Goal: Information Seeking & Learning: Learn about a topic

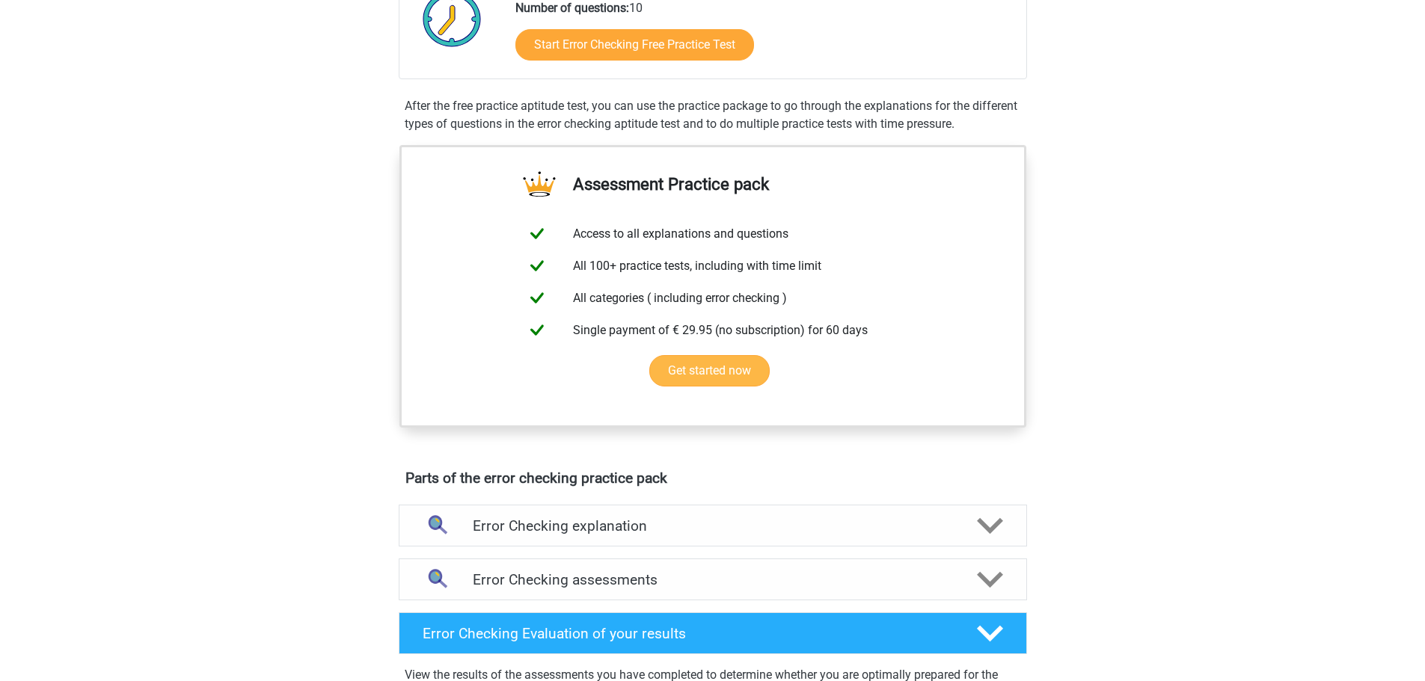
scroll to position [299, 0]
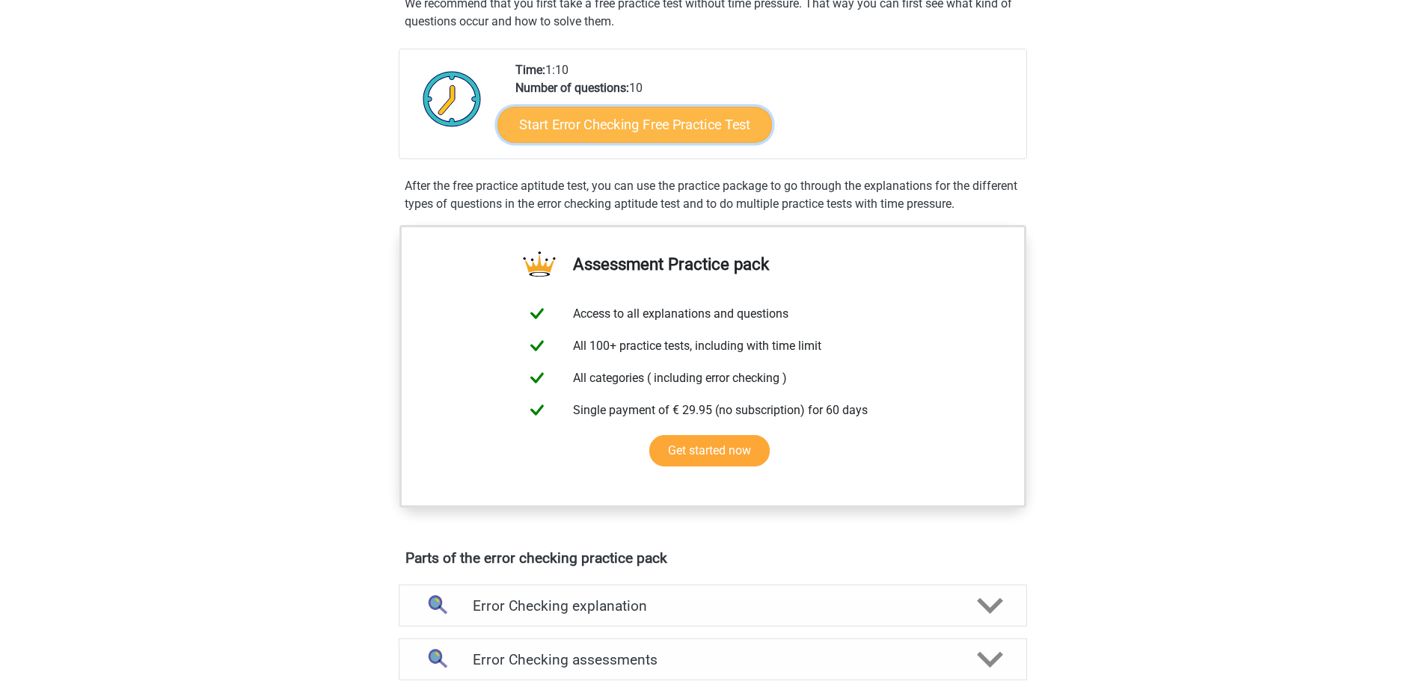
click at [607, 115] on link "Start Error Checking Free Practice Test" at bounding box center [634, 125] width 275 height 36
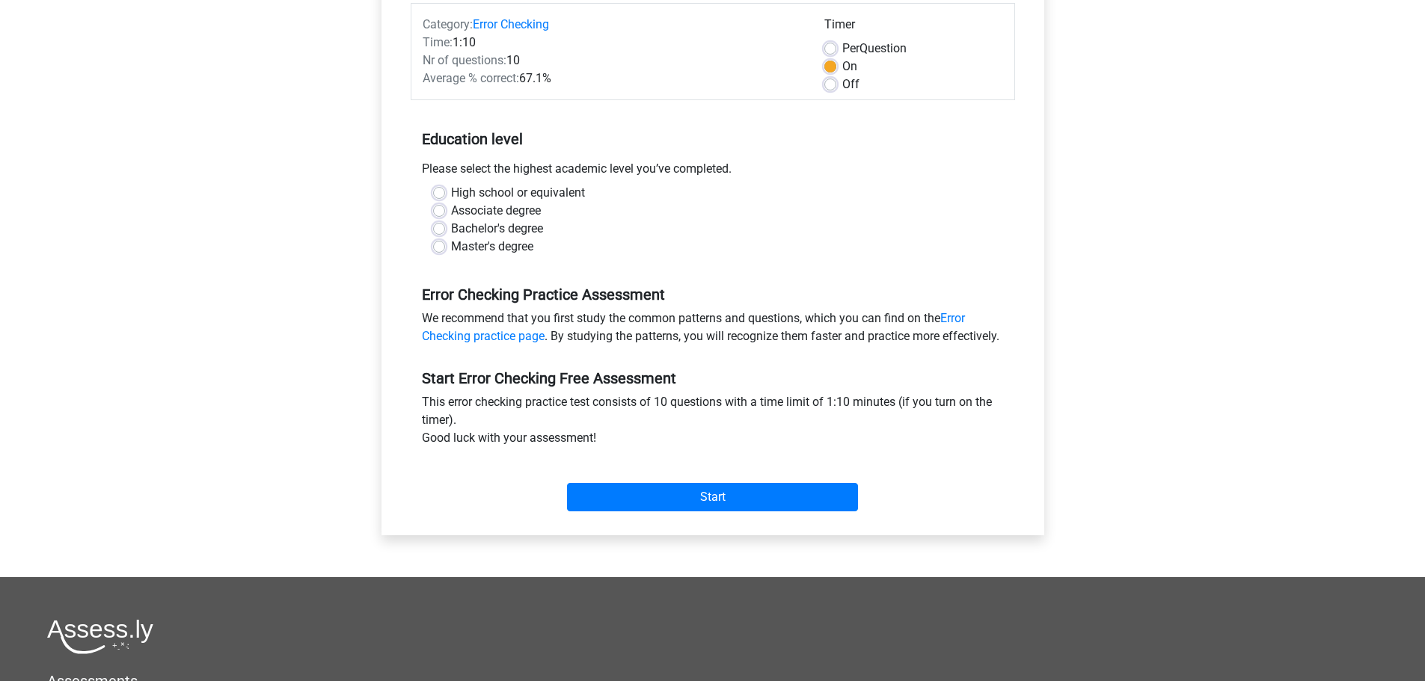
scroll to position [224, 0]
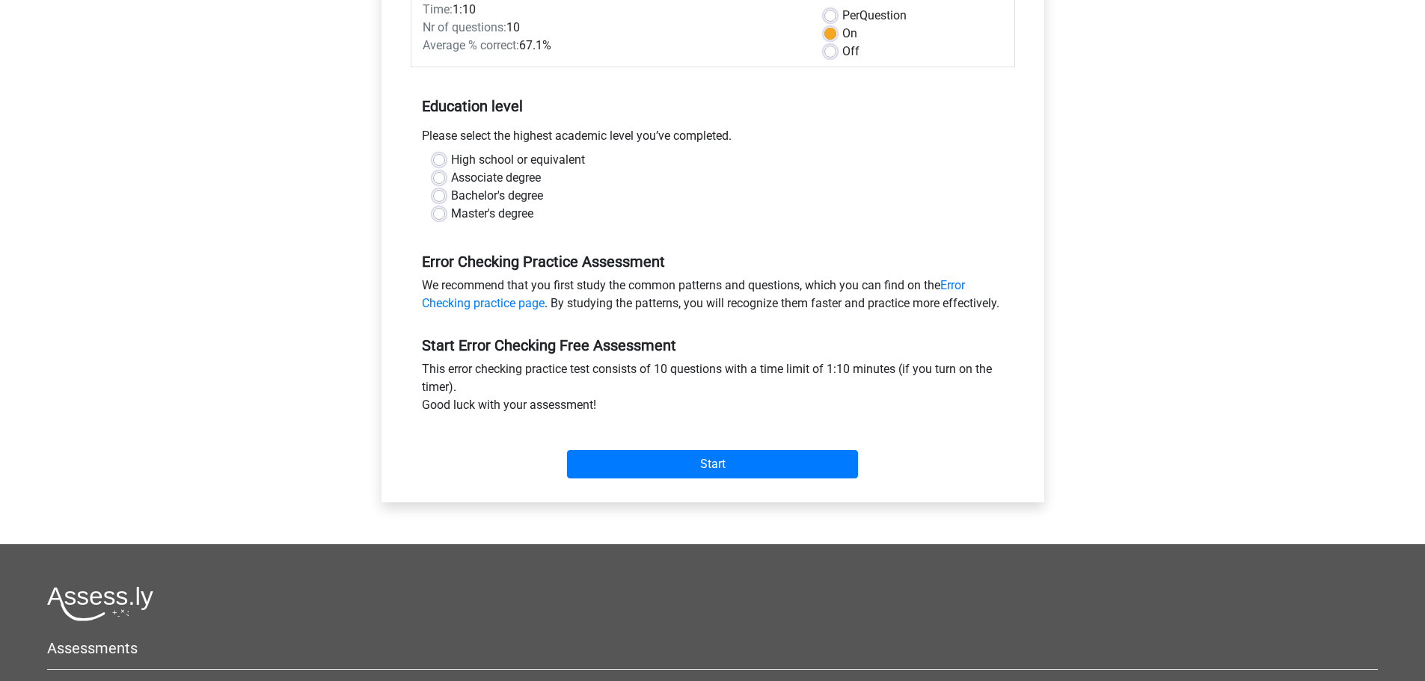
click at [451, 194] on label "Bachelor's degree" at bounding box center [497, 196] width 92 height 18
click at [441, 194] on input "Bachelor's degree" at bounding box center [439, 194] width 12 height 15
radio input "true"
click at [652, 479] on input "Start" at bounding box center [712, 464] width 291 height 28
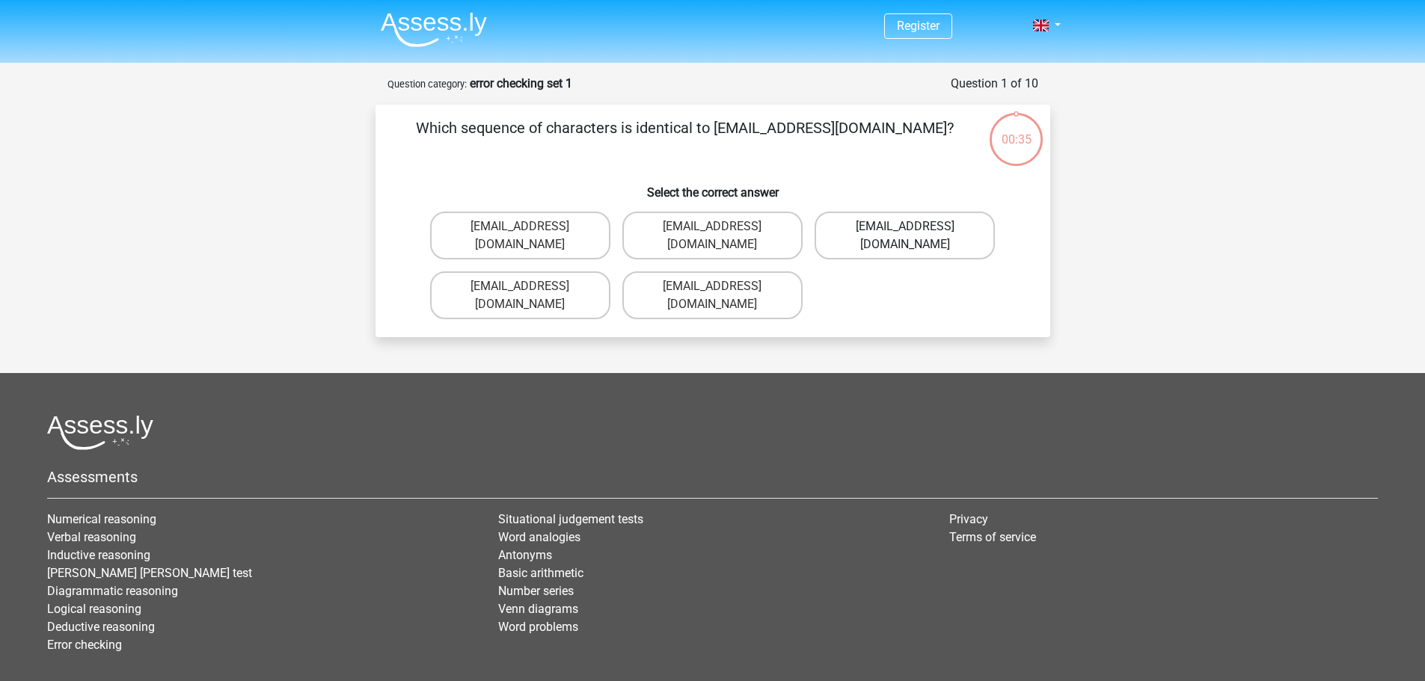
click at [859, 222] on label "Evie_Meade@jointmail.com.uk" at bounding box center [905, 236] width 180 height 48
click at [905, 227] on input "Evie_Meade@jointmail.com.uk" at bounding box center [910, 232] width 10 height 10
radio input "true"
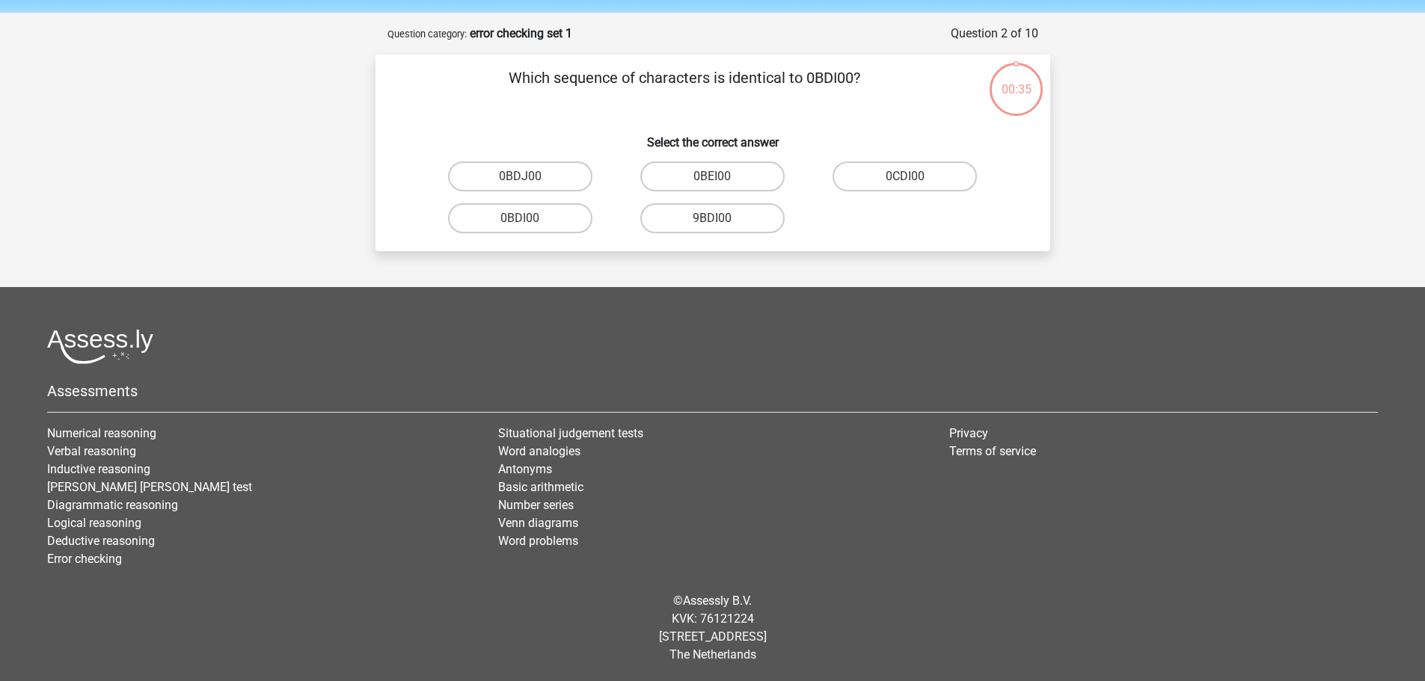
scroll to position [51, 0]
click at [528, 224] on input "0BDI00" at bounding box center [525, 223] width 10 height 10
radio input "true"
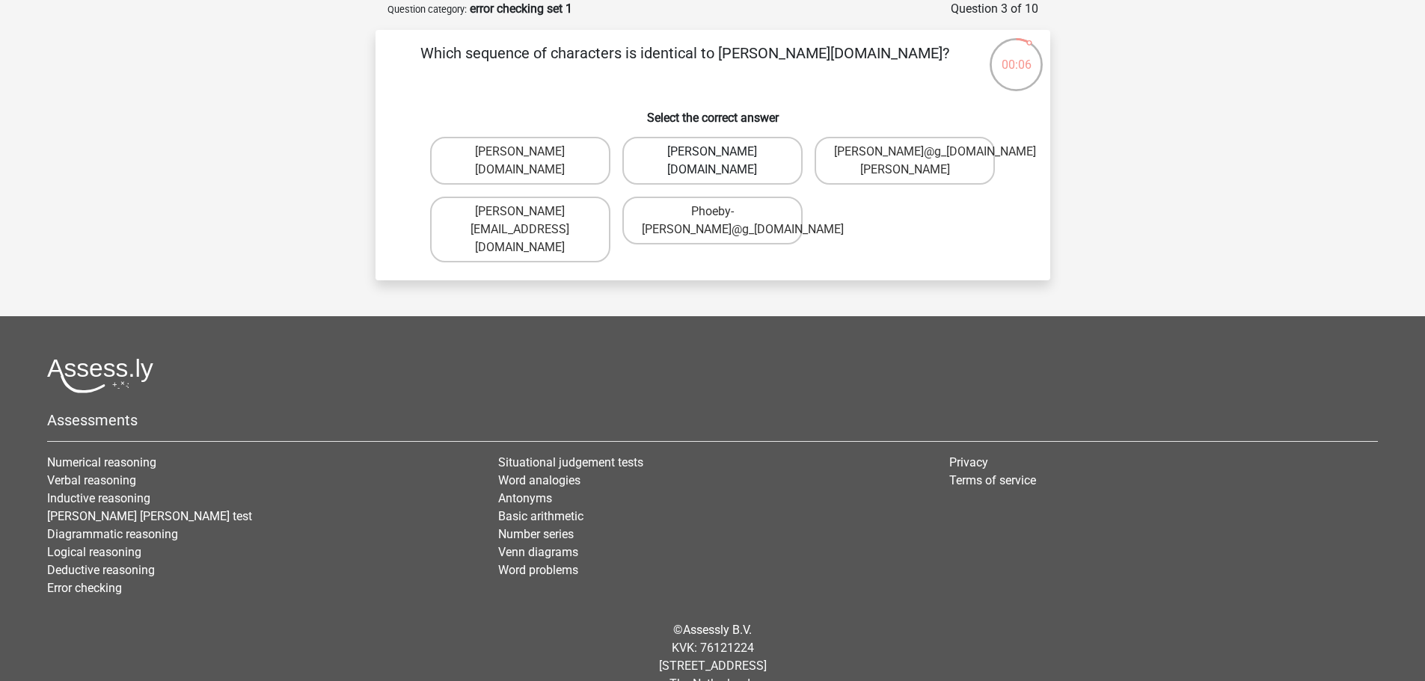
click at [705, 167] on label "Phoebe-Patterson@g_mail.gr" at bounding box center [712, 161] width 180 height 48
click at [712, 162] on input "Phoebe-Patterson@g_mail.gr" at bounding box center [717, 157] width 10 height 10
radio input "true"
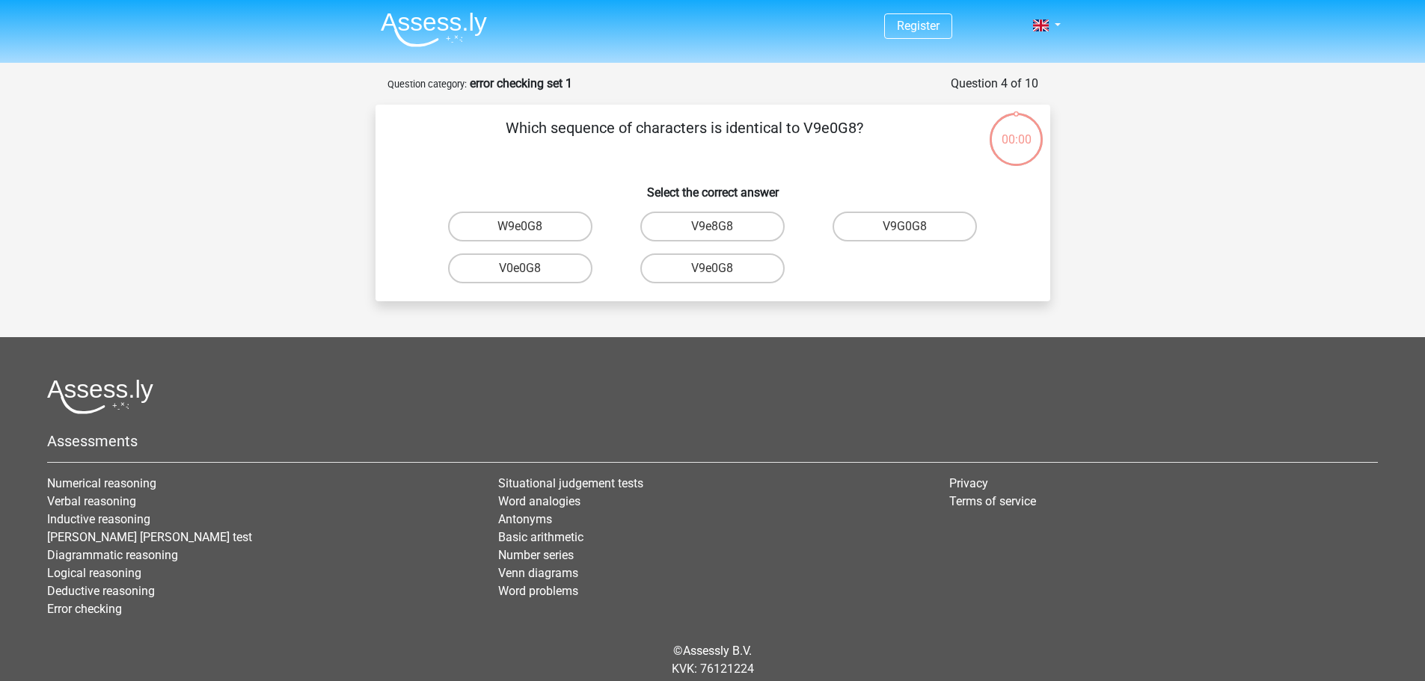
click at [660, 254] on label "V9e0G8" at bounding box center [712, 269] width 144 height 30
click at [712, 269] on input "V9e0G8" at bounding box center [717, 274] width 10 height 10
radio input "true"
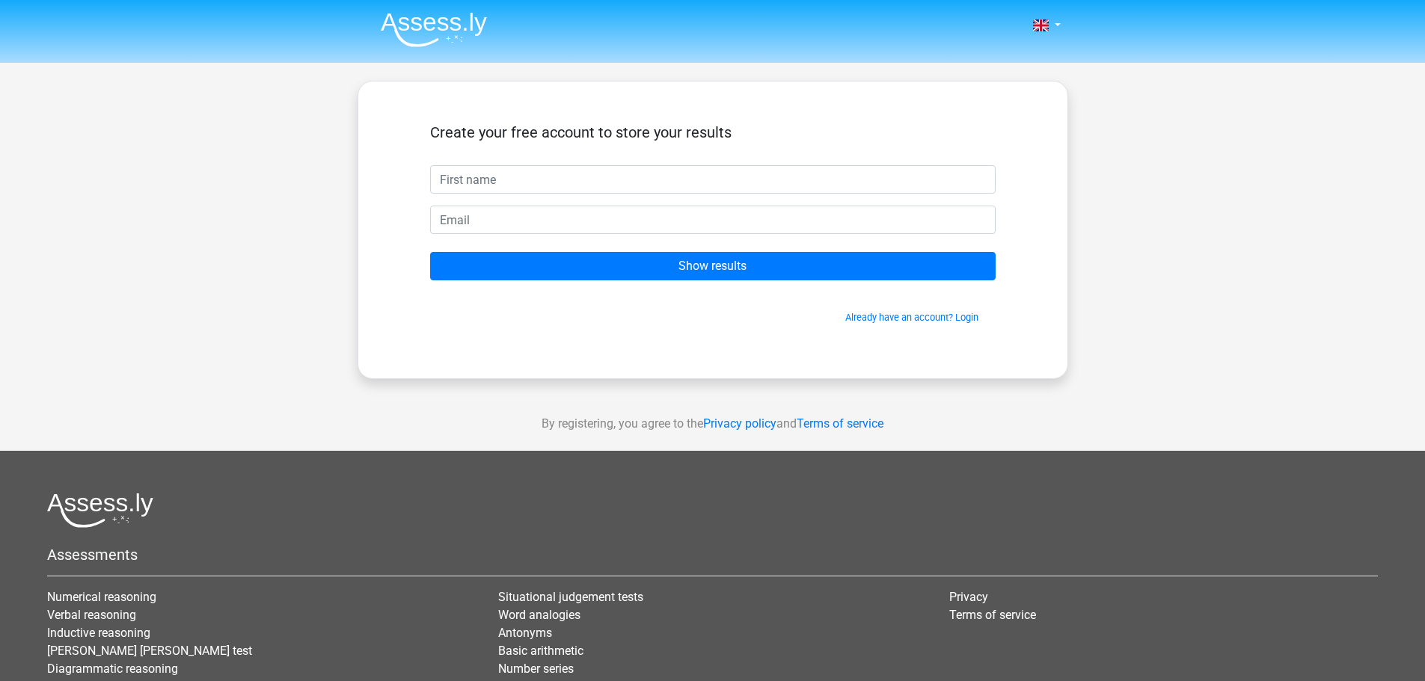
click at [588, 184] on input "text" at bounding box center [713, 179] width 566 height 28
type input "[PERSON_NAME]"
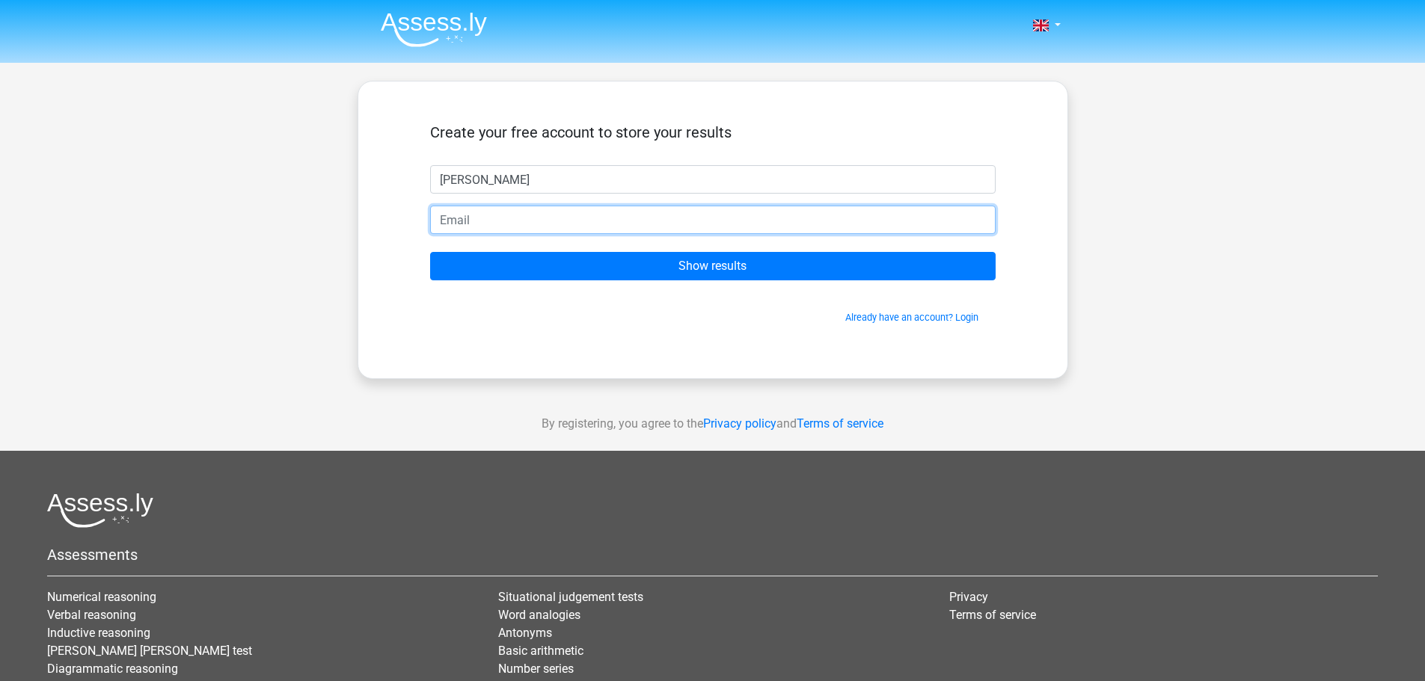
click at [560, 221] on input "email" at bounding box center [713, 220] width 566 height 28
type input "[PERSON_NAME][EMAIL_ADDRESS][DOMAIN_NAME]"
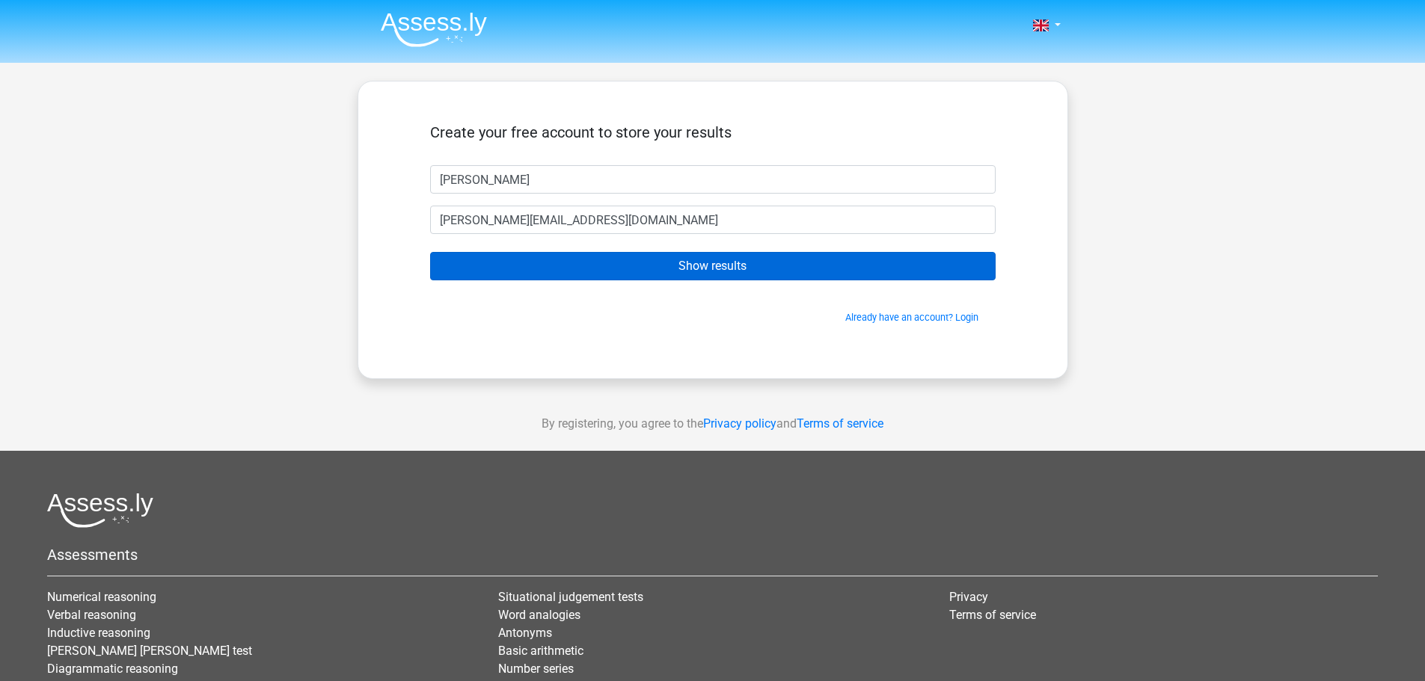
click at [634, 259] on form "Create your free account to store your results Landre landre.herman95@gmail.com…" at bounding box center [713, 223] width 566 height 201
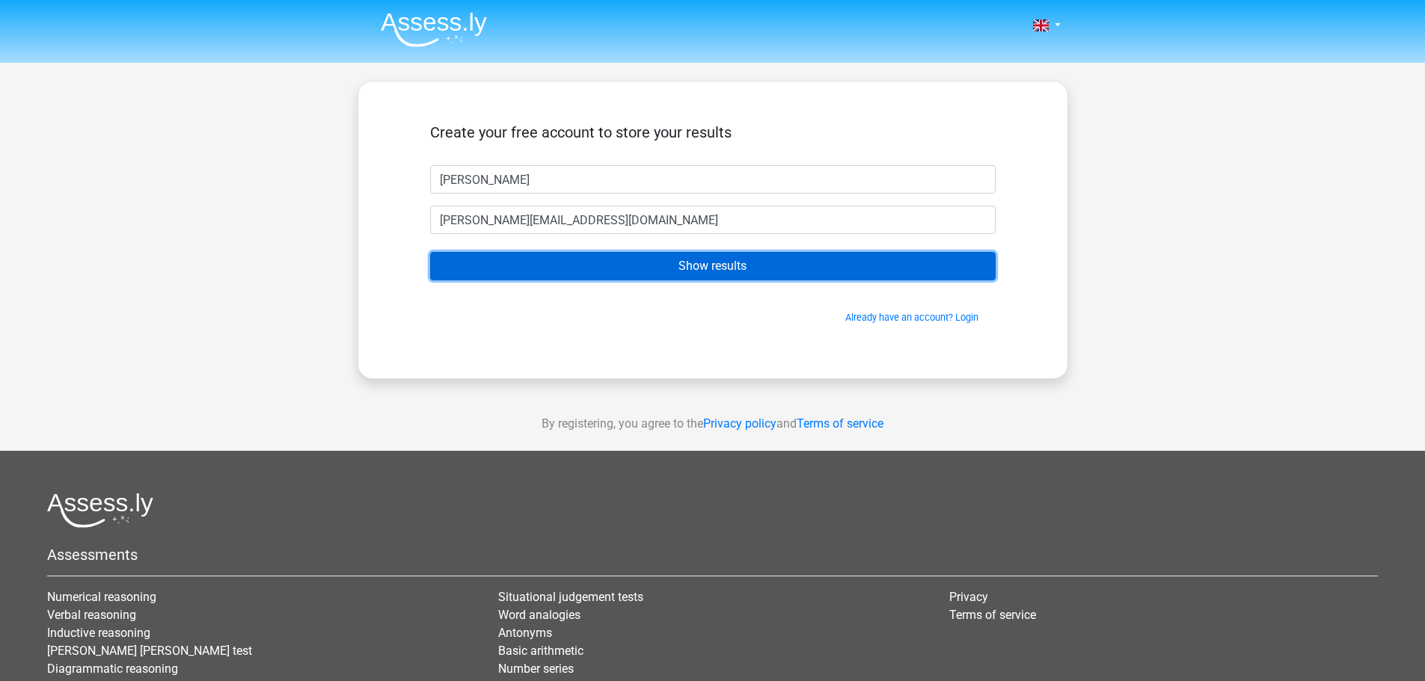
click at [634, 265] on input "Show results" at bounding box center [713, 266] width 566 height 28
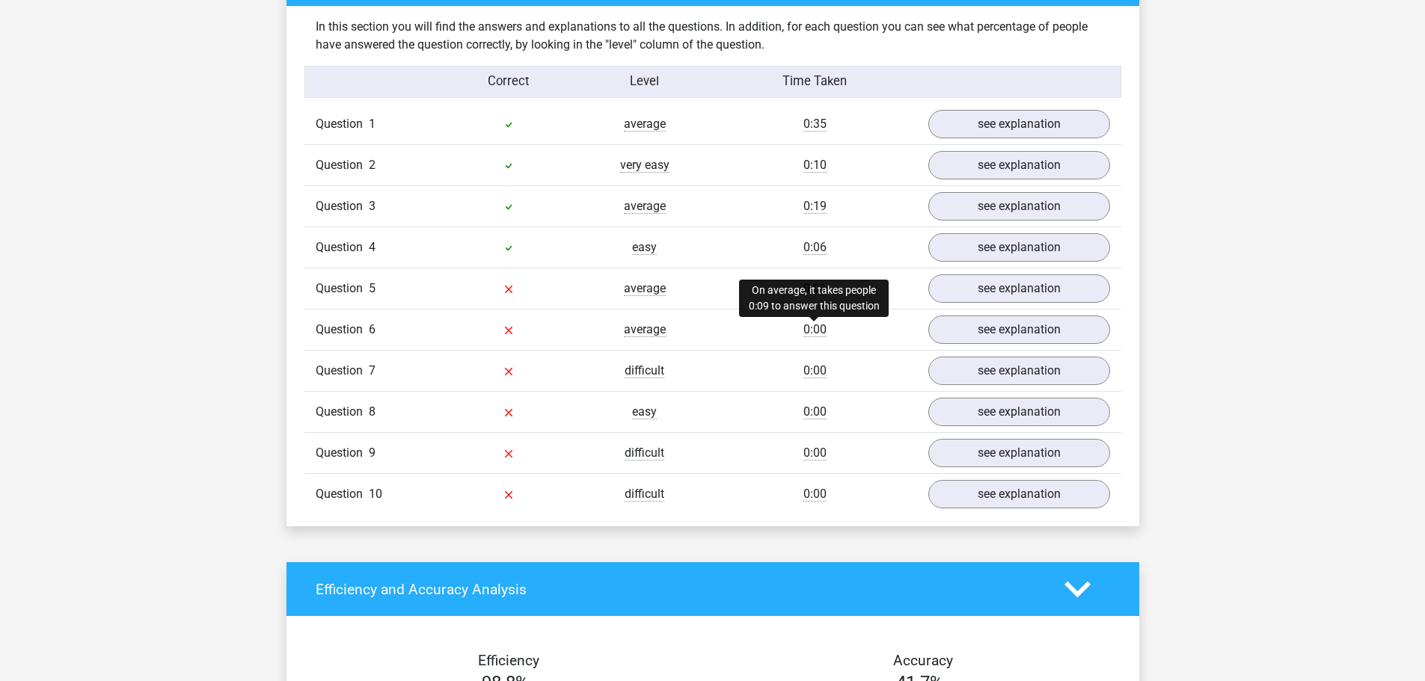
scroll to position [1197, 0]
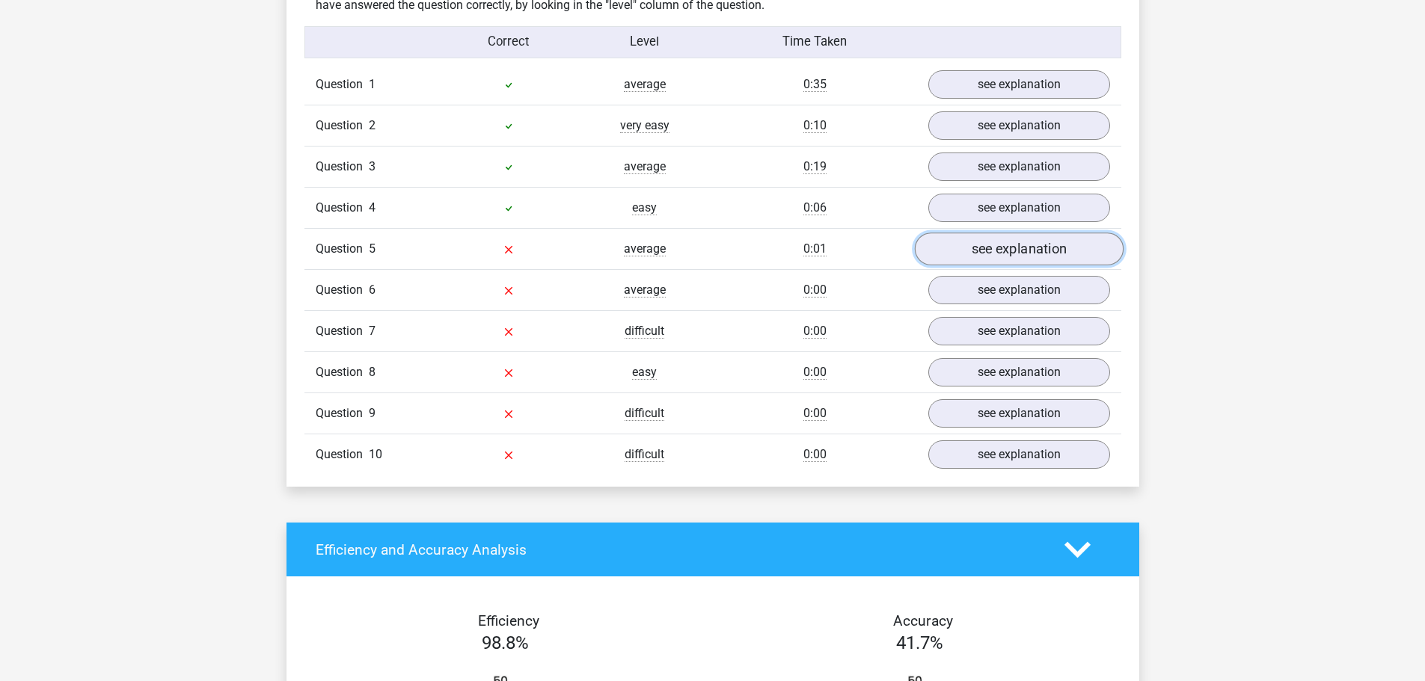
click at [975, 247] on link "see explanation" at bounding box center [1018, 249] width 209 height 33
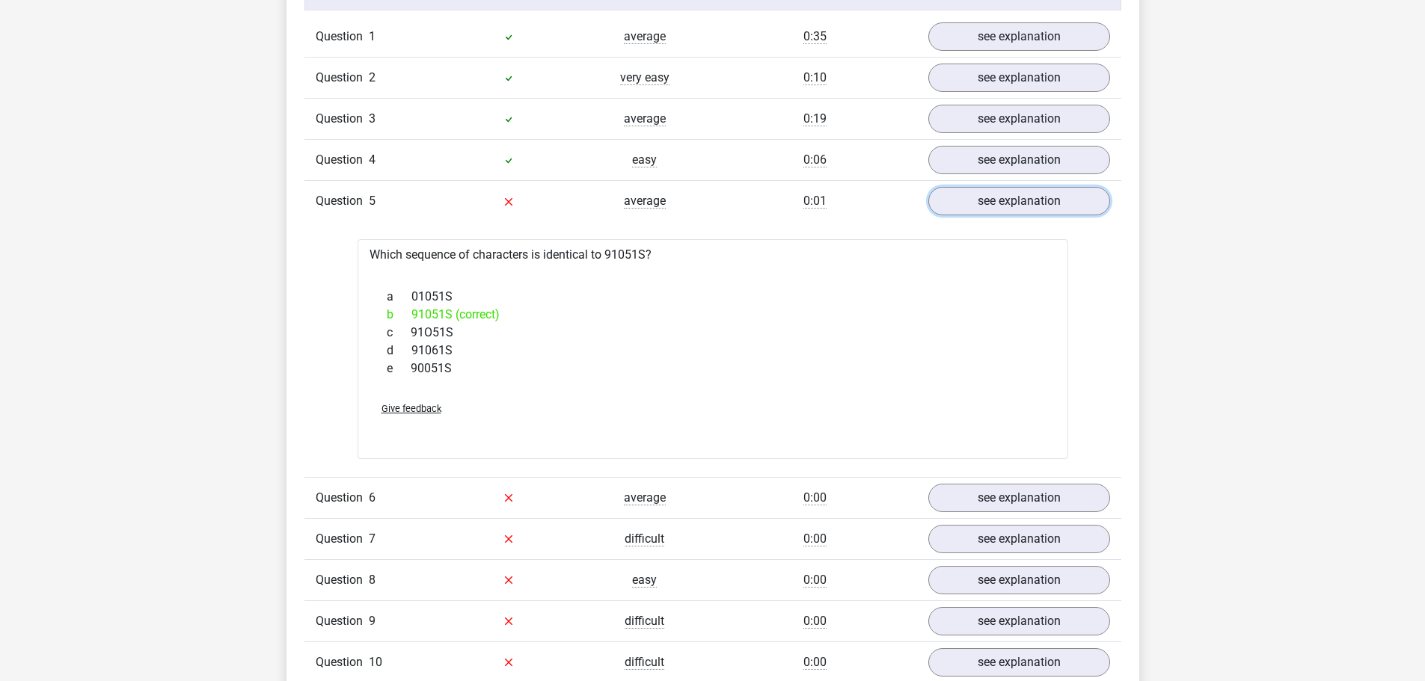
scroll to position [1272, 0]
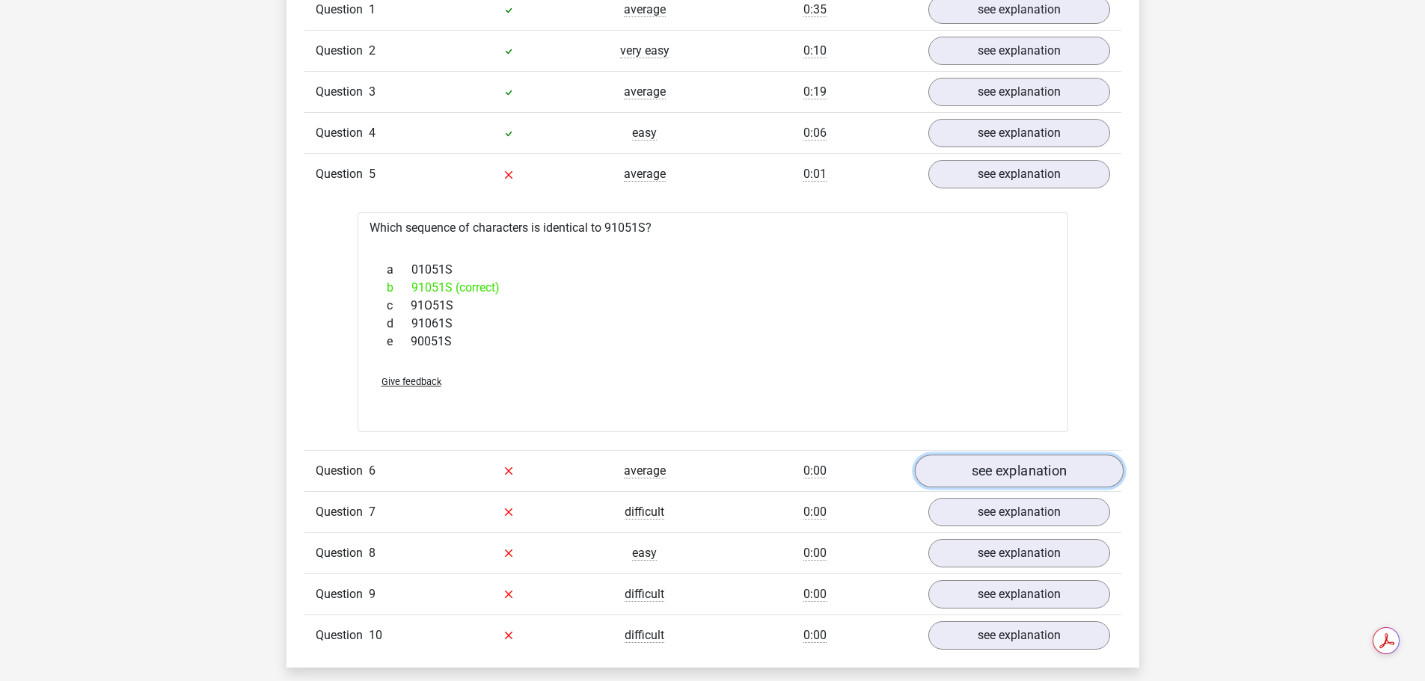
click at [978, 468] on link "see explanation" at bounding box center [1018, 471] width 209 height 33
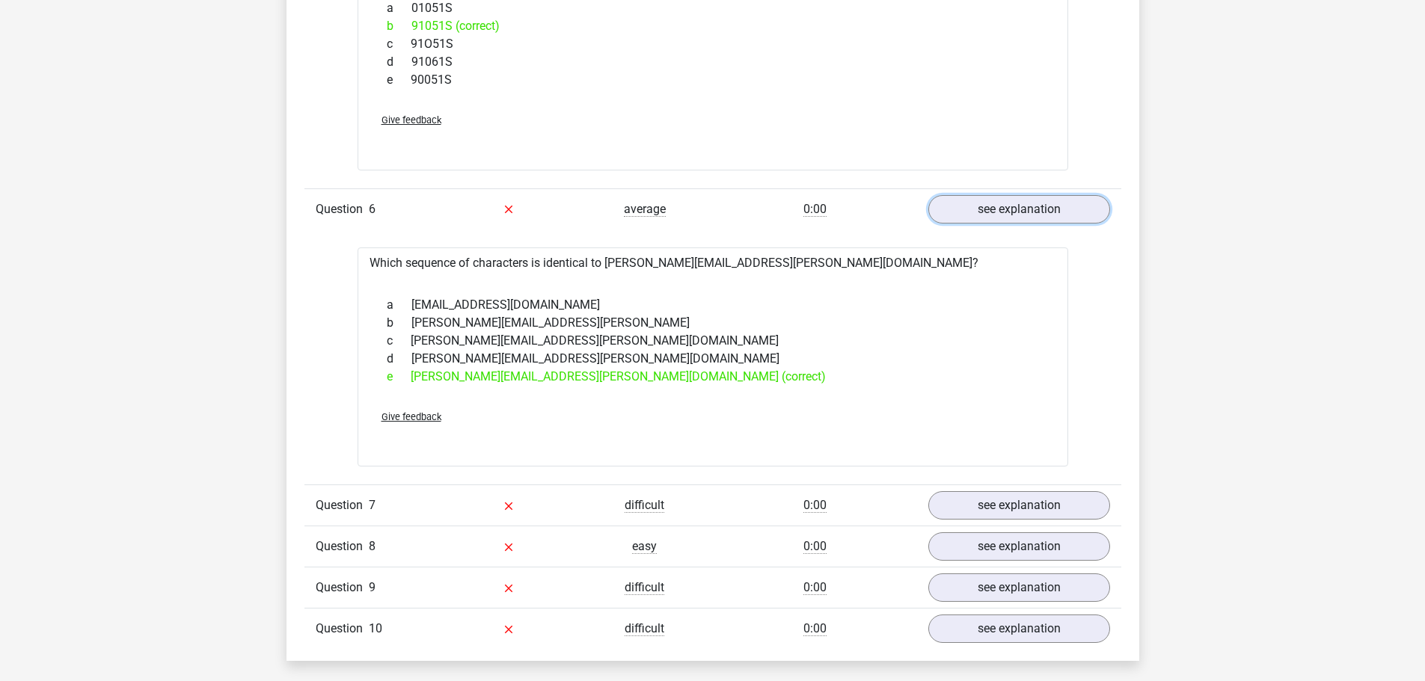
scroll to position [1571, 0]
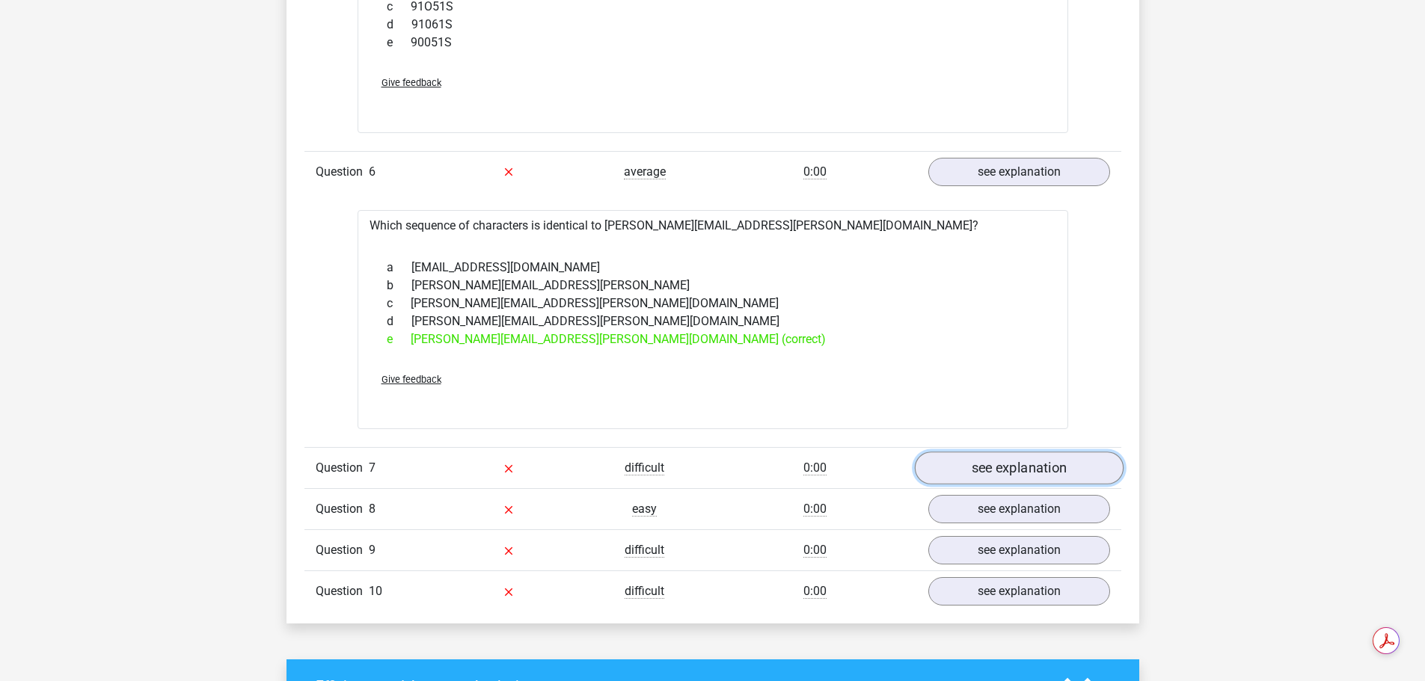
click at [1008, 471] on link "see explanation" at bounding box center [1018, 468] width 209 height 33
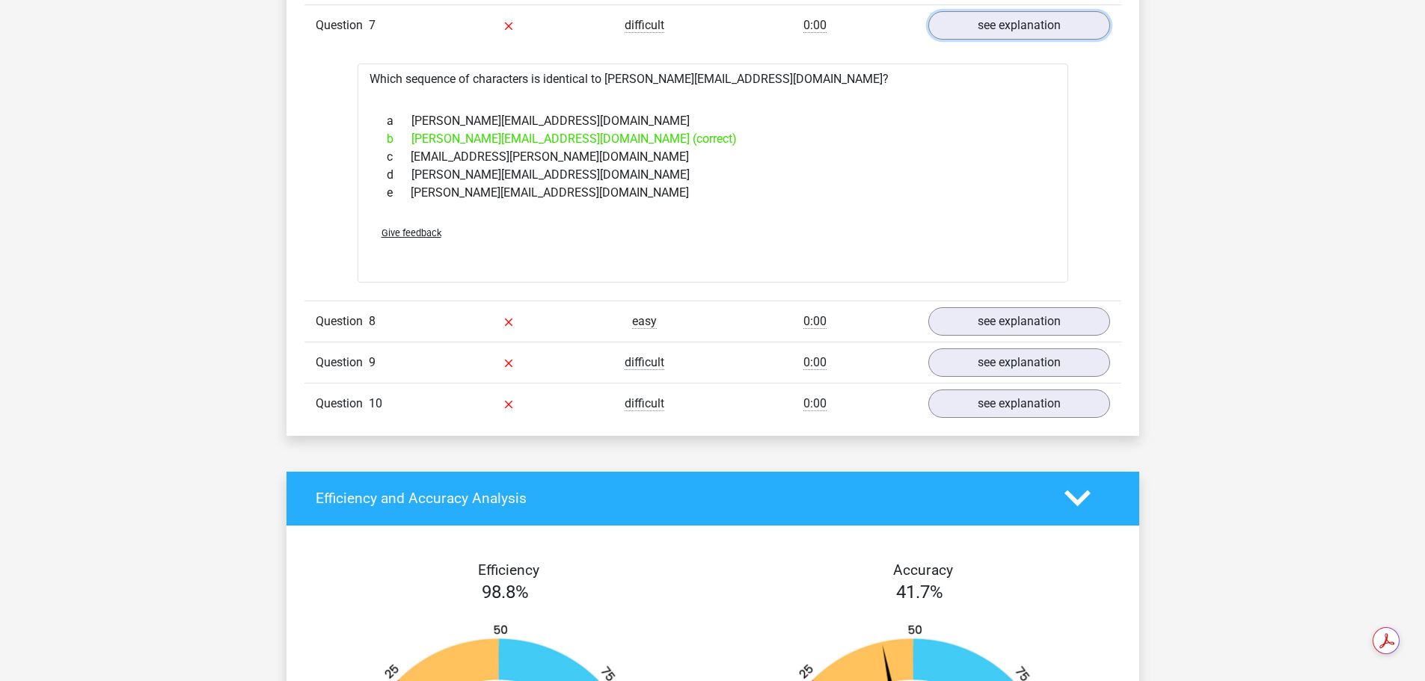
scroll to position [2020, 0]
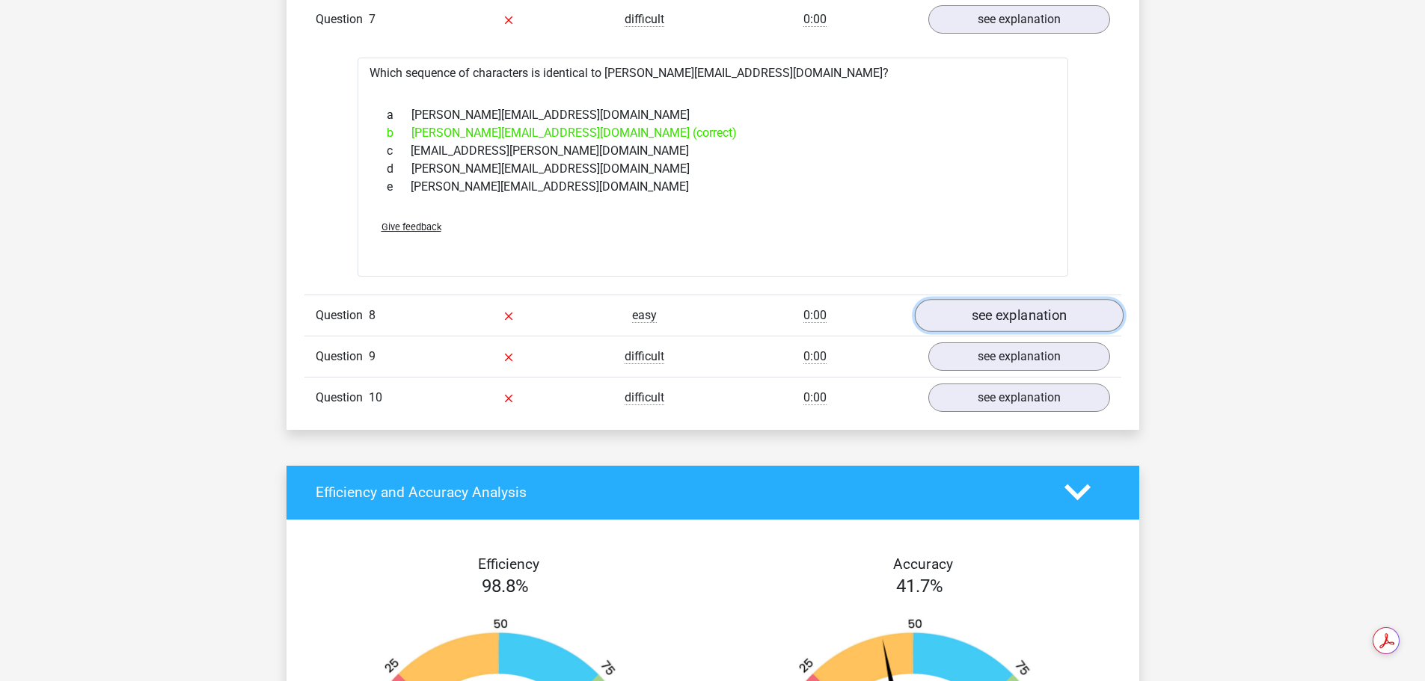
click at [1038, 315] on link "see explanation" at bounding box center [1018, 315] width 209 height 33
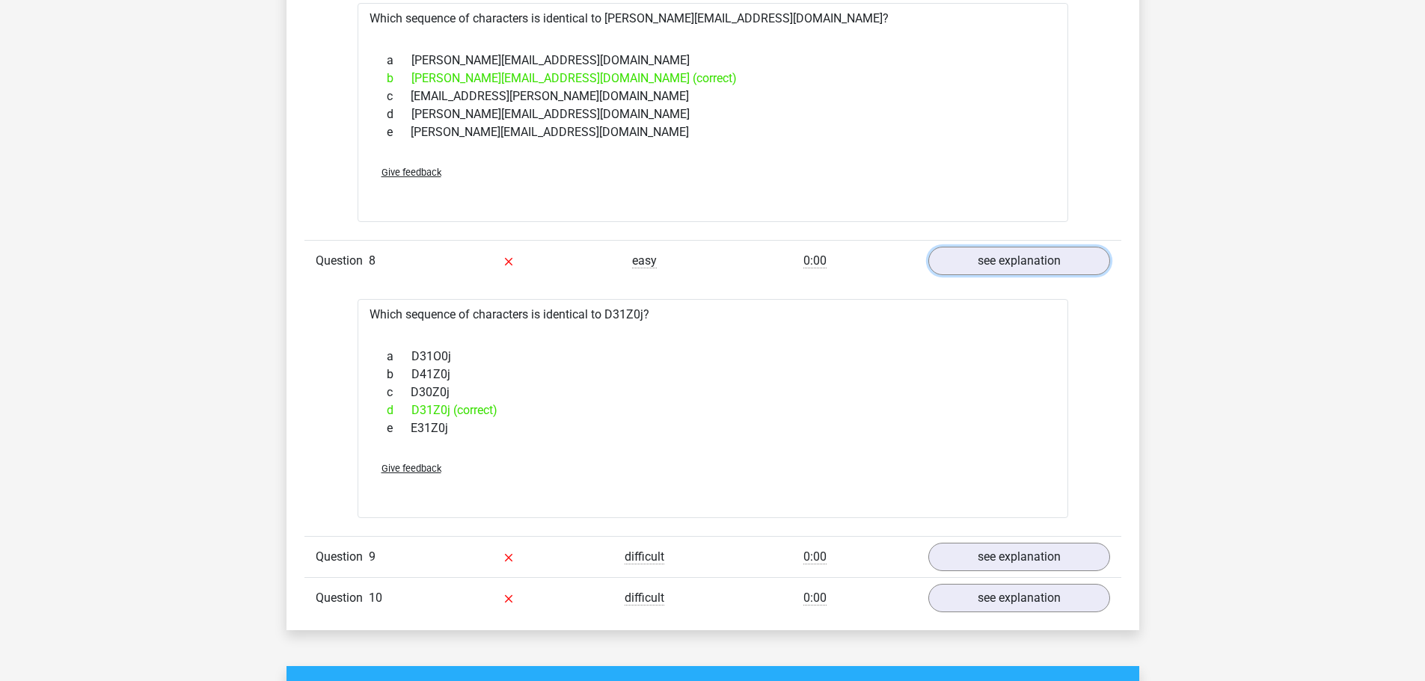
scroll to position [2169, 0]
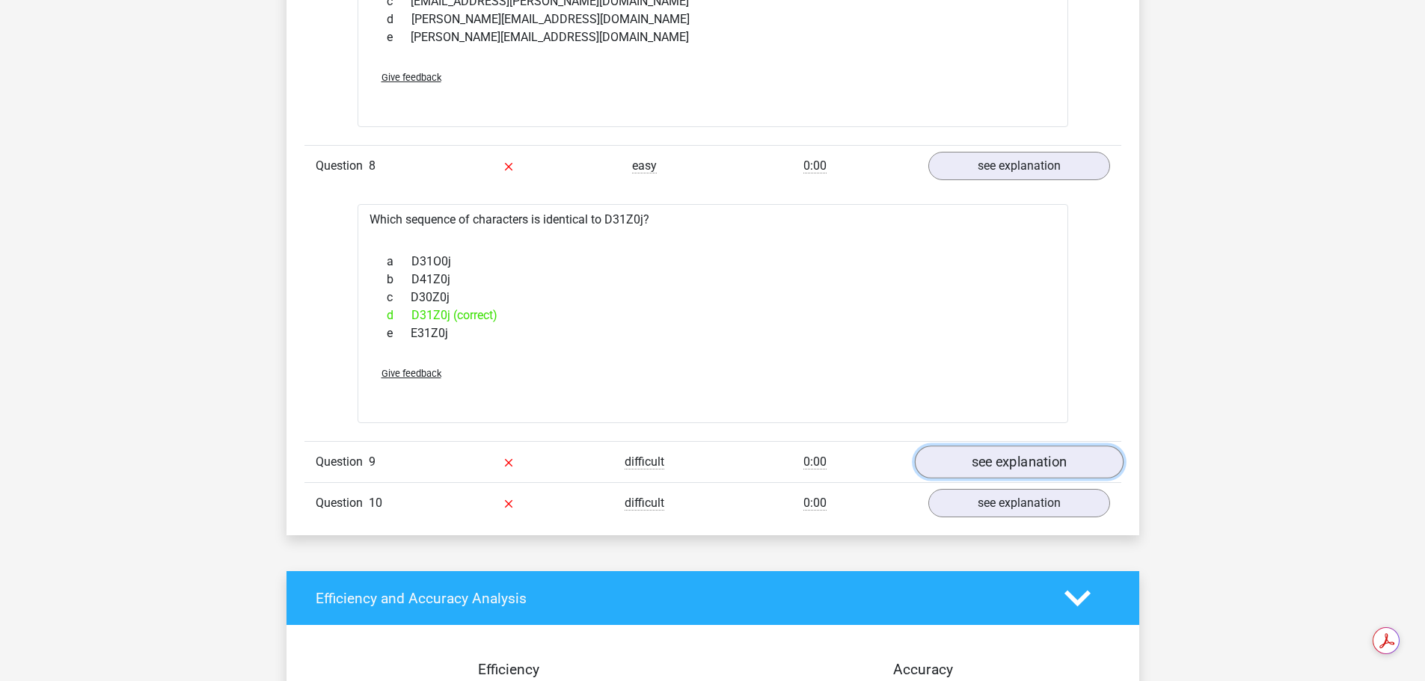
click at [1020, 460] on link "see explanation" at bounding box center [1018, 462] width 209 height 33
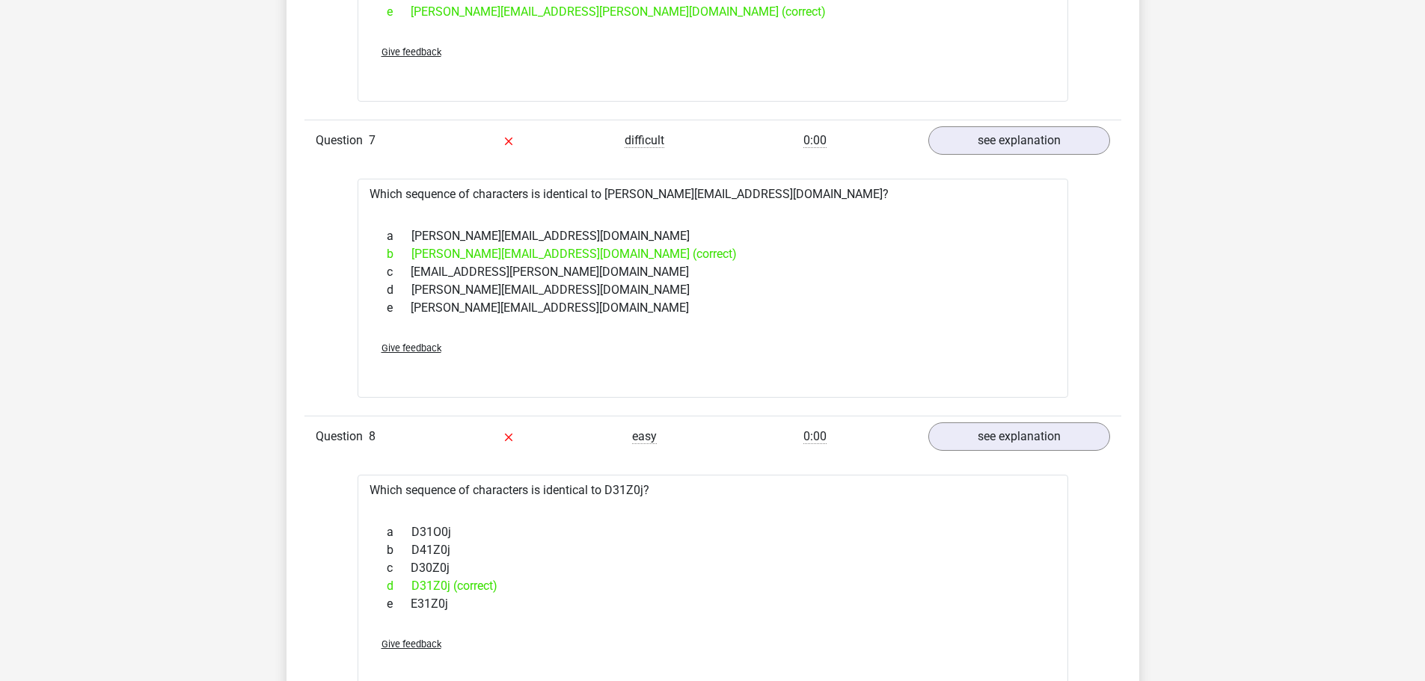
scroll to position [1720, 0]
